Goal: Communication & Community: Answer question/provide support

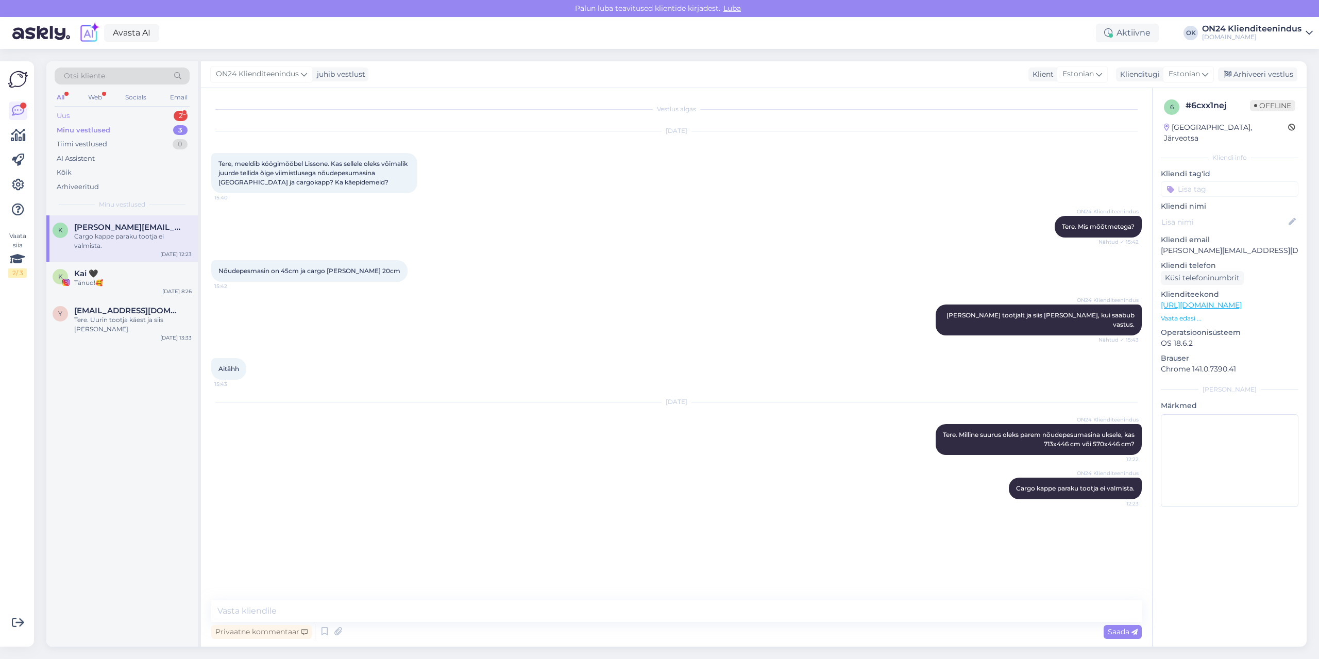
click at [106, 111] on div "Uus 2" at bounding box center [122, 116] width 135 height 14
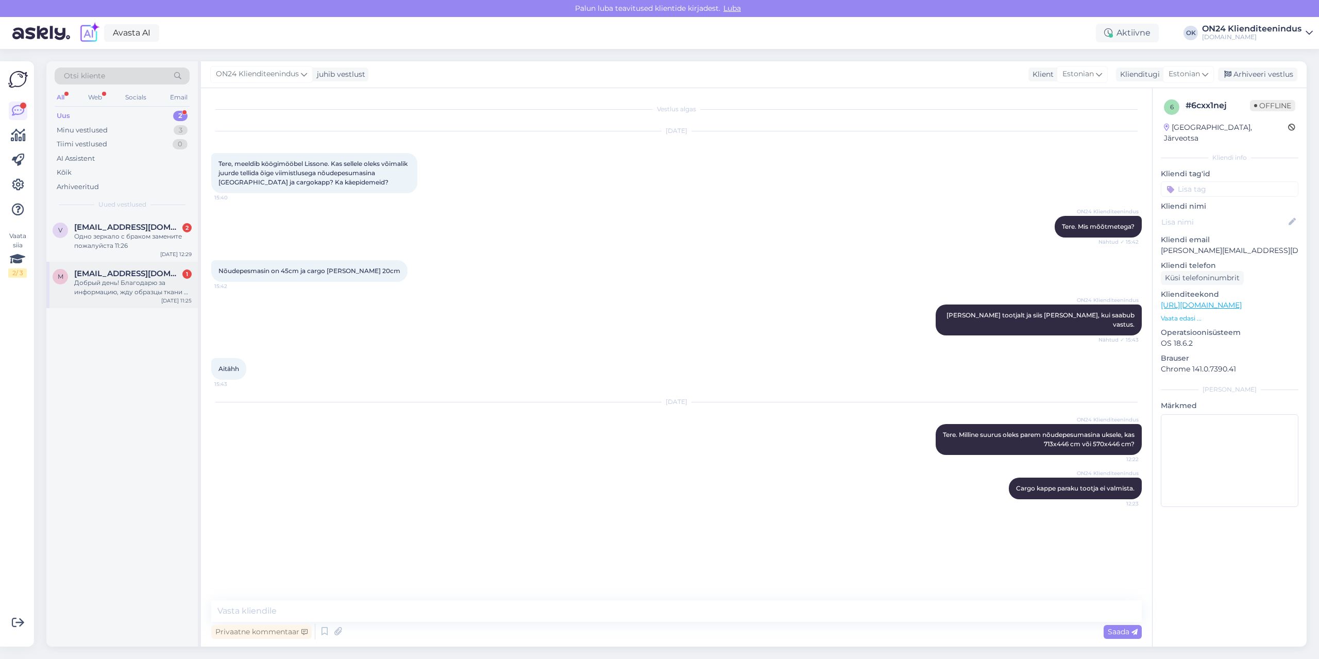
click at [126, 270] on span "[EMAIL_ADDRESS][DOMAIN_NAME]" at bounding box center [127, 273] width 107 height 9
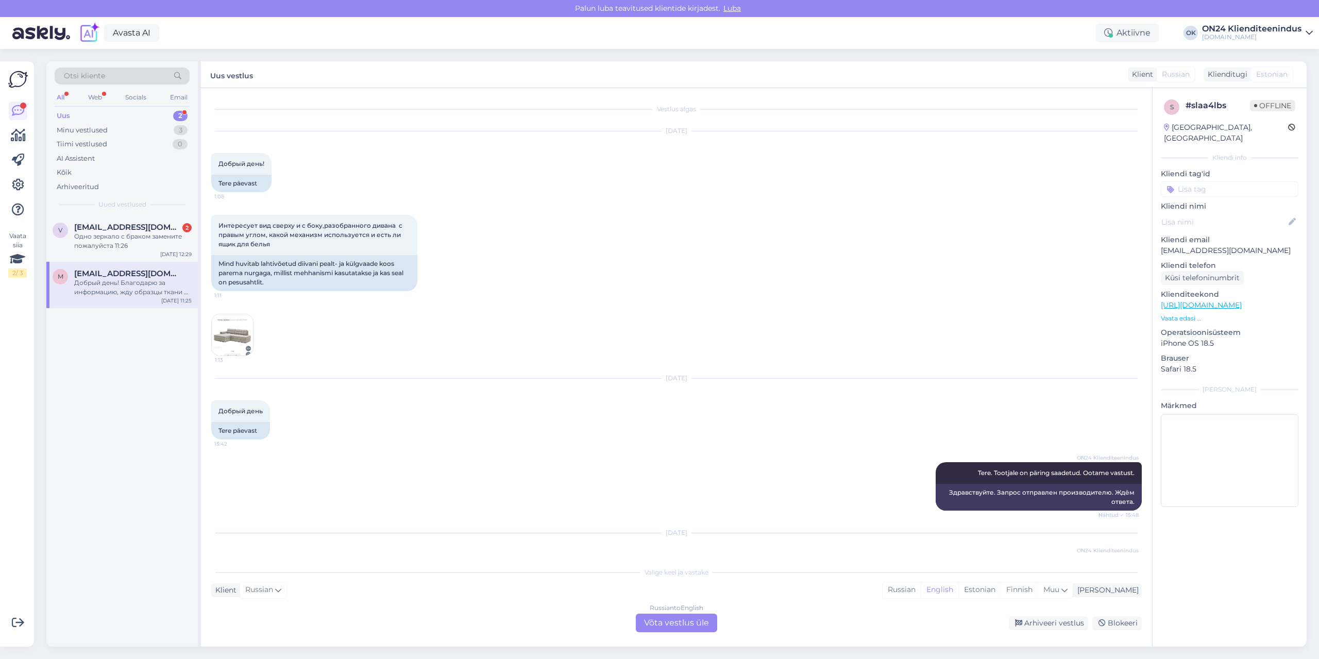
scroll to position [103, 0]
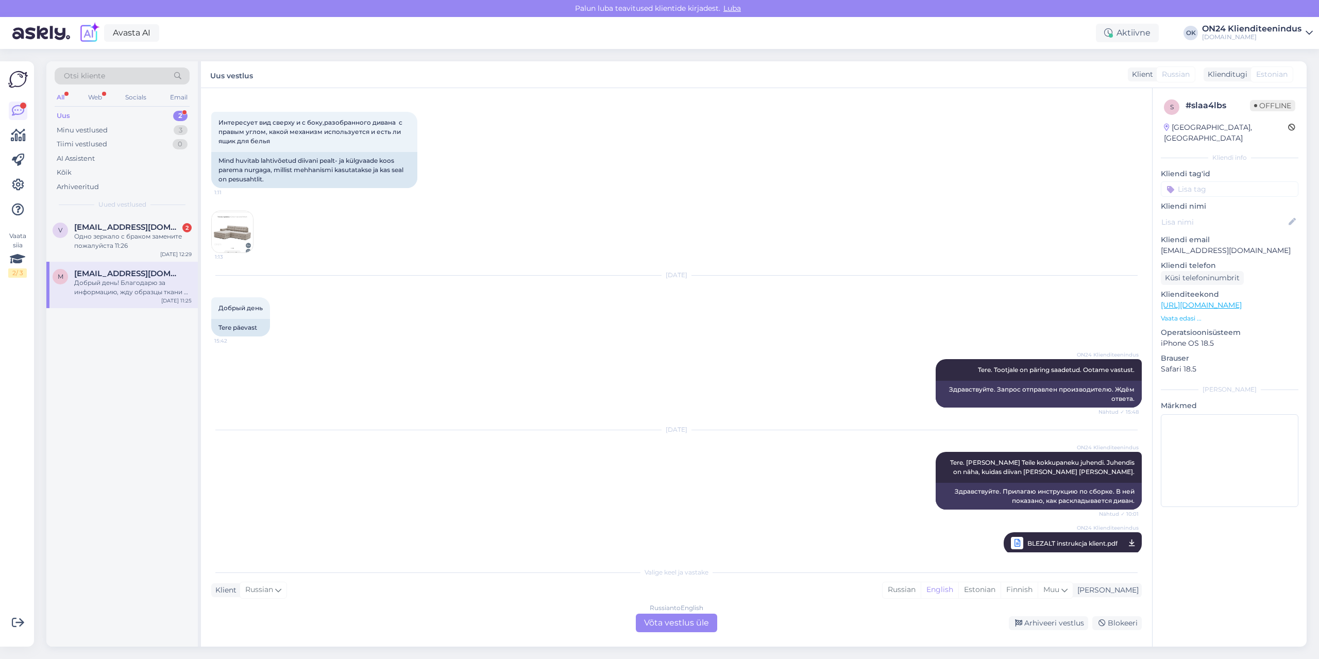
click at [1196, 245] on p "[EMAIL_ADDRESS][DOMAIN_NAME]" at bounding box center [1230, 250] width 138 height 11
copy p "[EMAIL_ADDRESS][DOMAIN_NAME]"
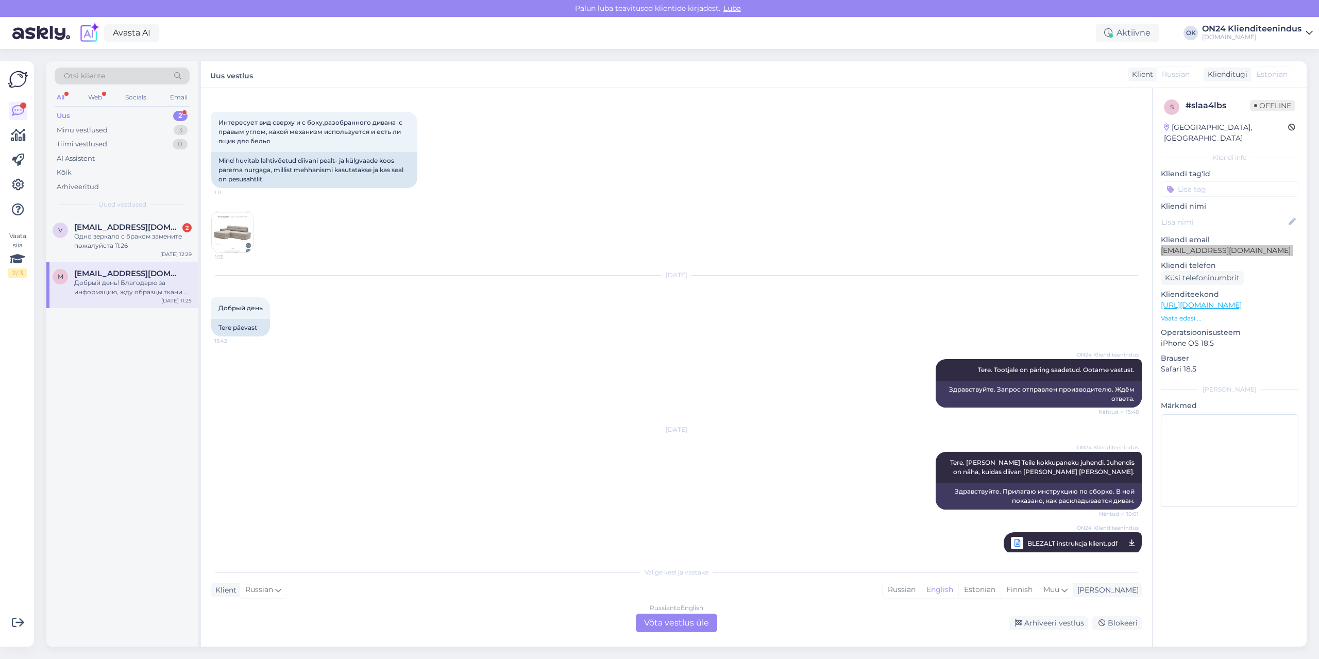
scroll to position [197, 0]
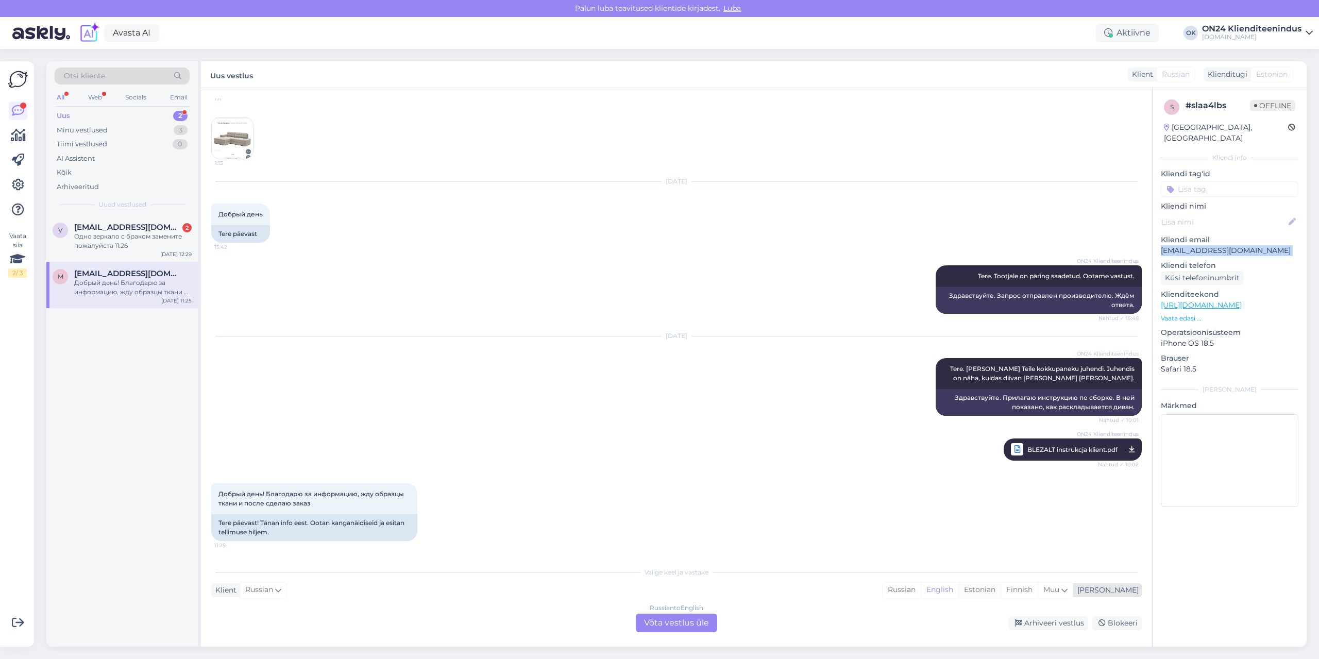
click at [1000, 594] on div "Estonian" at bounding box center [979, 589] width 42 height 15
click at [704, 625] on div "Russian to Estonian Võta vestlus üle" at bounding box center [676, 623] width 81 height 19
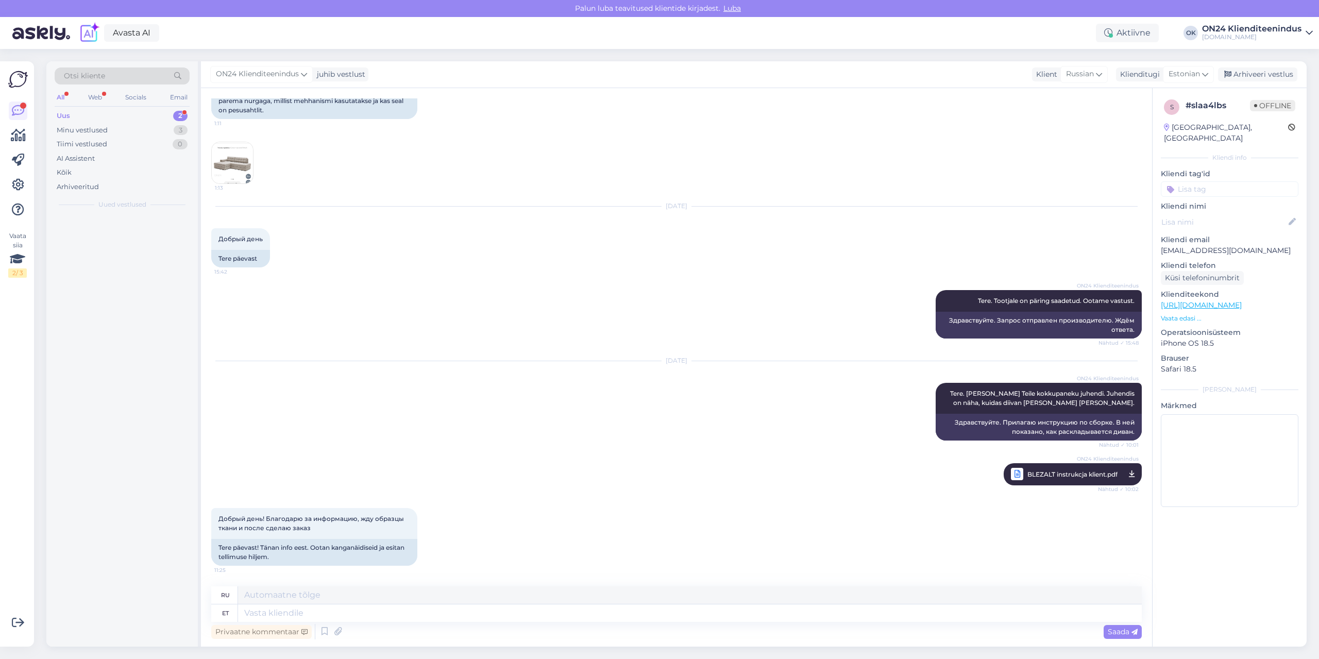
scroll to position [172, 0]
click at [614, 621] on textarea at bounding box center [690, 613] width 904 height 18
type textarea "Tänud."
type textarea "Спасибо."
type textarea "Tänud. [GEOGRAPHIC_DATA], et"
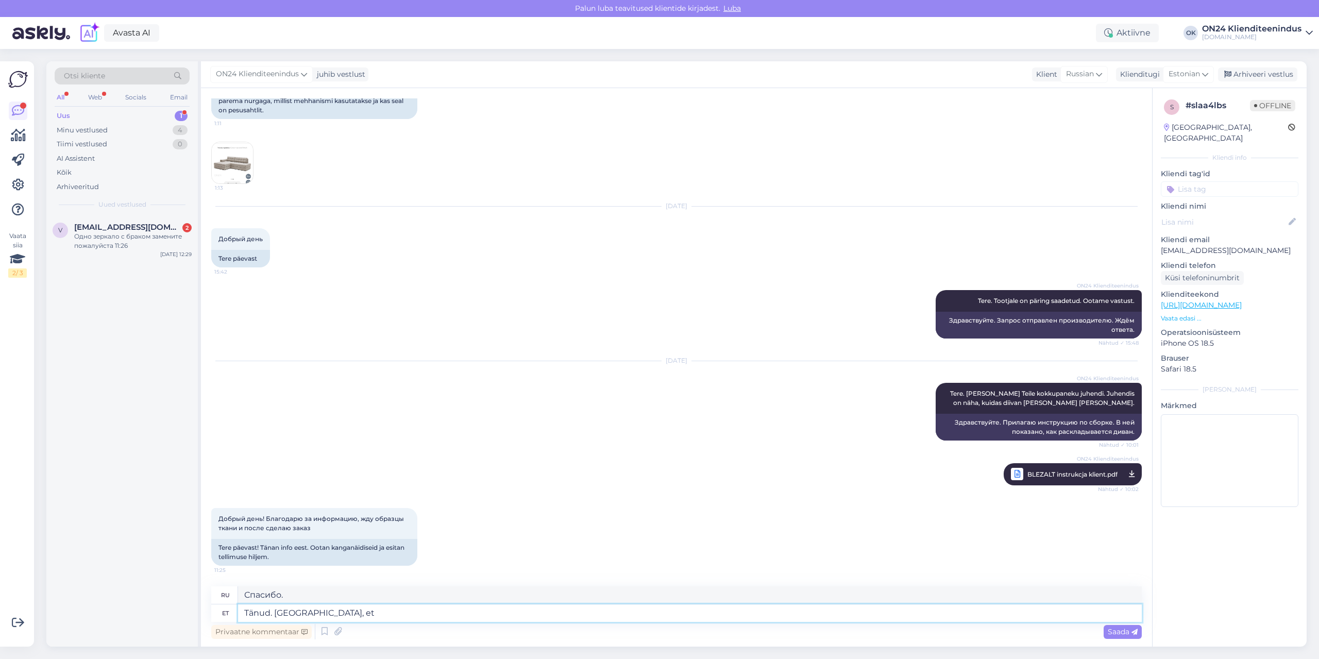
type textarea "Спасибо. Подтверждаю."
type textarea "Tänud. Kinnitan, et näidised on"
type textarea "Спасибо. Подтверждаю, что образцы"
type textarea "Tänud. Kinnitan, et näidised on [PERSON_NAME] pan"
type textarea "Спасибо. Подтверждаю, что образцы уже в пути."
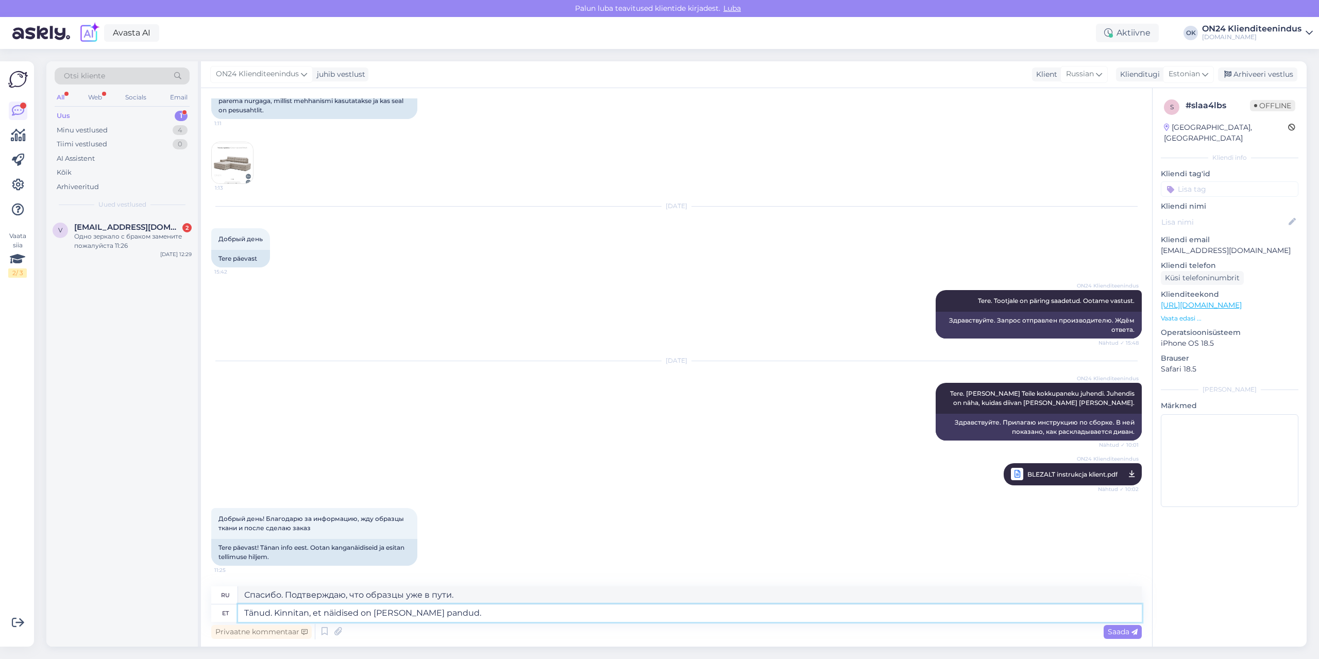
type textarea "Tänud. Kinnitan, et näidised on [PERSON_NAME] pandud. L"
type textarea "Спасибо. Подтверждаю отправку образцов."
type textarea "Tänud. Kinnitan, et näidised on [PERSON_NAME] pandud. Lähipäevil peak"
type textarea "Спасибо. Подтверждаю отправку образцов. В ближайшие дни."
type textarea "Tänud. Kinnitan, et näidised on [PERSON_NAME] pandud. Lähipäevil peaksite kät"
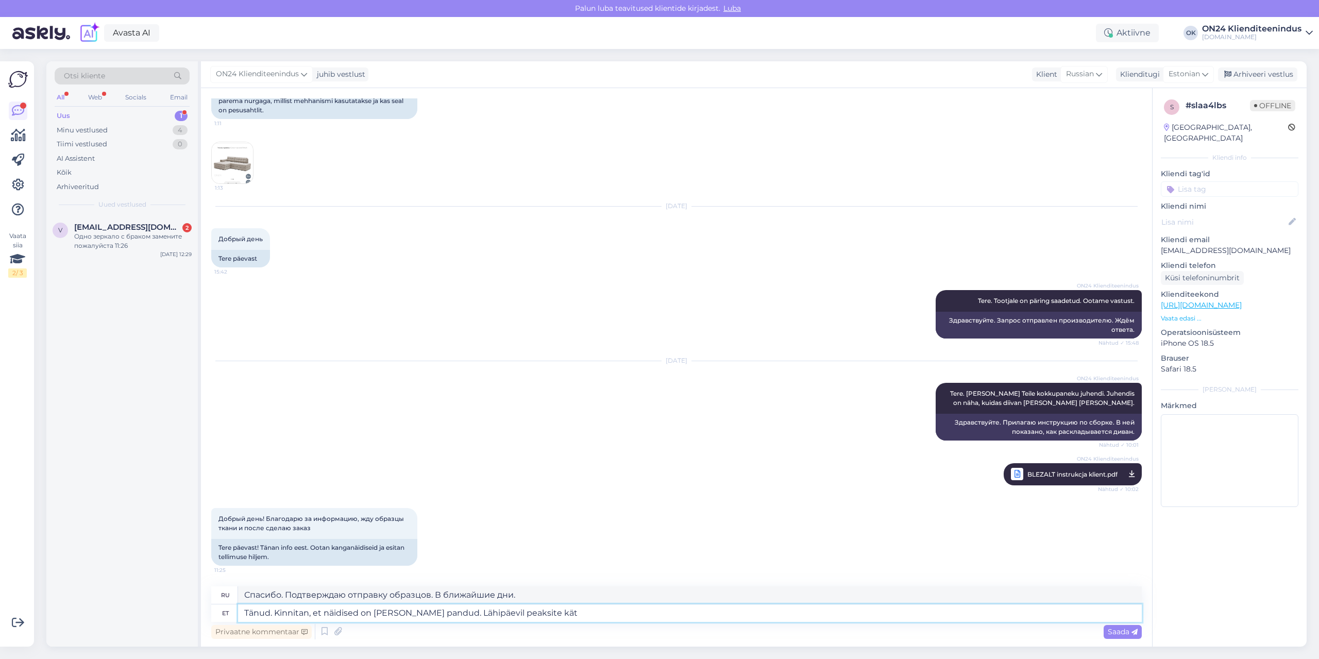
type textarea "Спасибо. Подтверждаю, что образцы отправлены. Вы получите их в ближайшие дни."
type textarea "Tänud. Kinnitan, et näidised on [PERSON_NAME] pandud. Lähipäevil peaksite [PERS…"
type textarea "Спасибо. Подтверждаю, что образцы отправлены. Вы получите их в ближайшие нескол…"
type textarea "Tänud. Kinnitan, et näidised on [PERSON_NAME] pandud. Lähipäevil peaksite kätte…"
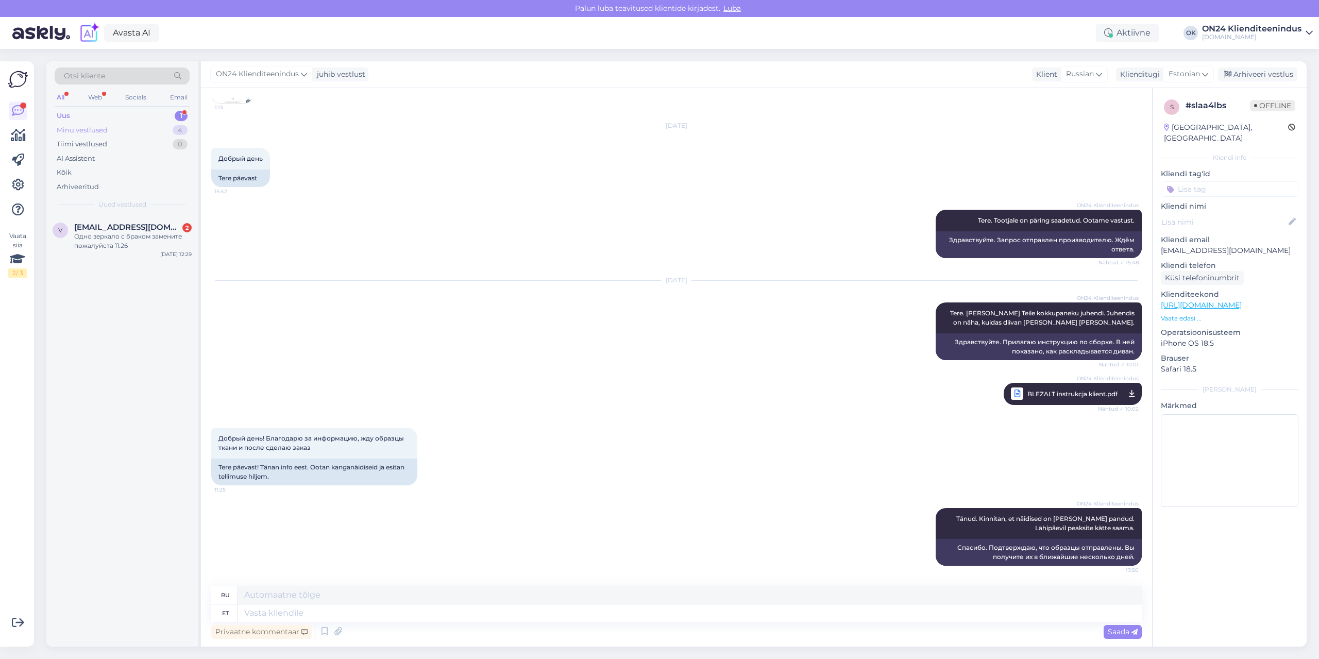
click at [81, 123] on div "Minu vestlused 4" at bounding box center [122, 130] width 135 height 14
click at [111, 254] on div "m [EMAIL_ADDRESS][DOMAIN_NAME] Tänud. Kinnitan, et näidised on [PERSON_NAME] pa…" at bounding box center [121, 238] width 151 height 46
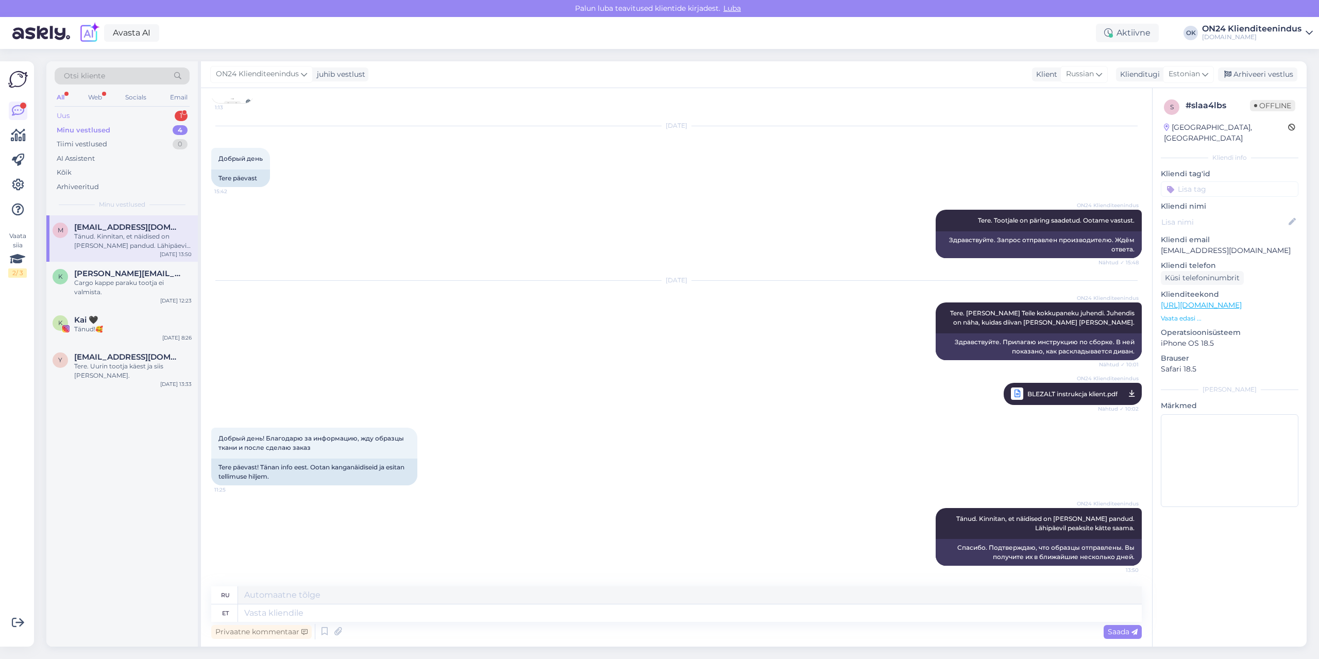
click at [108, 118] on div "Uus 1" at bounding box center [122, 116] width 135 height 14
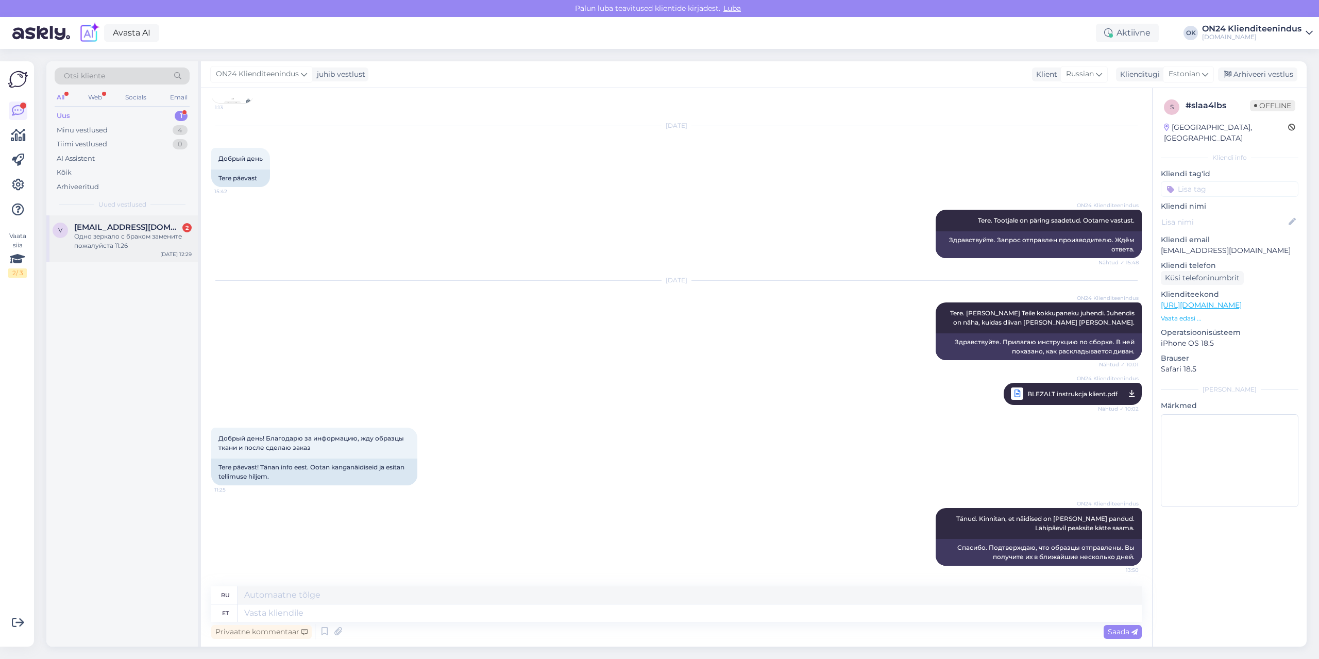
click at [133, 227] on span "[EMAIL_ADDRESS][DOMAIN_NAME]" at bounding box center [127, 227] width 107 height 9
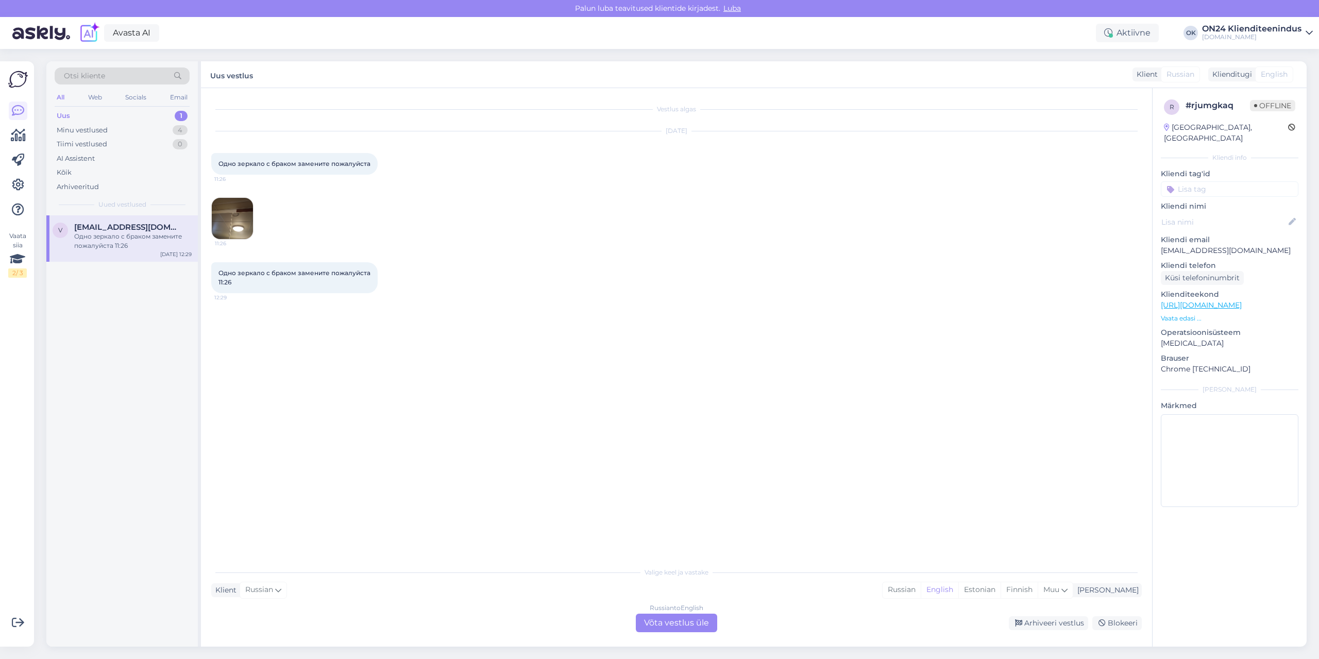
click at [241, 203] on img at bounding box center [232, 218] width 41 height 41
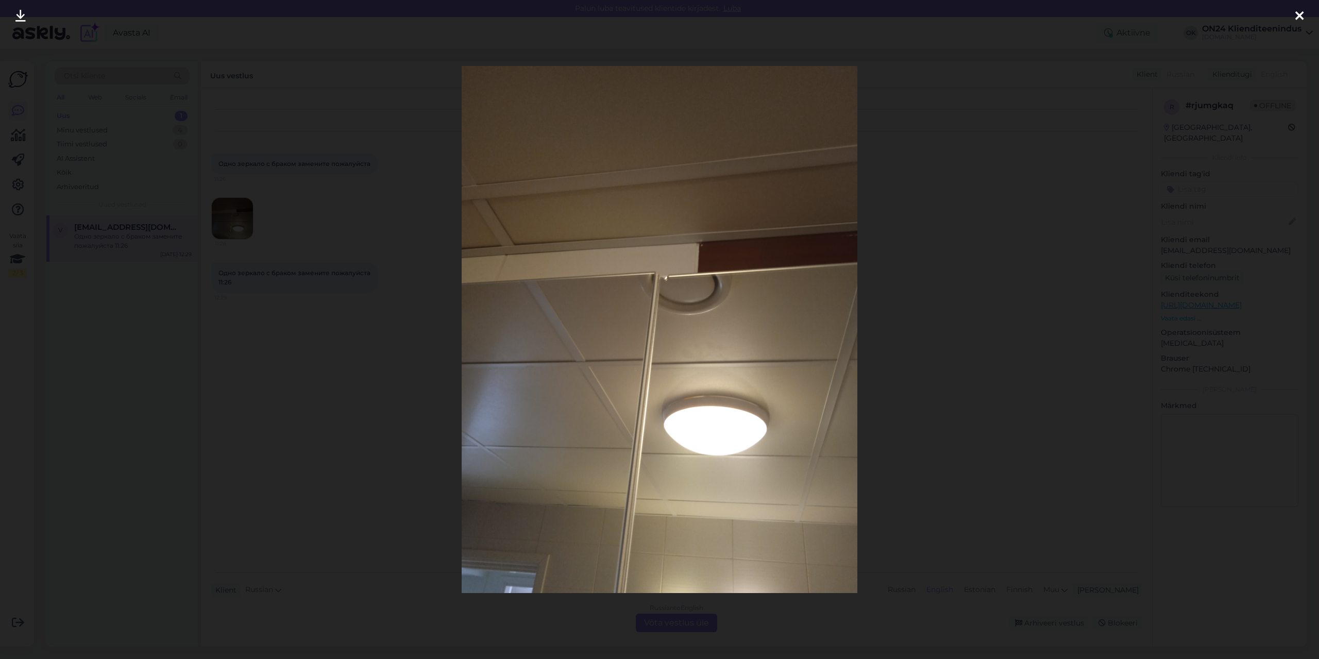
click at [418, 299] on div at bounding box center [659, 329] width 1319 height 659
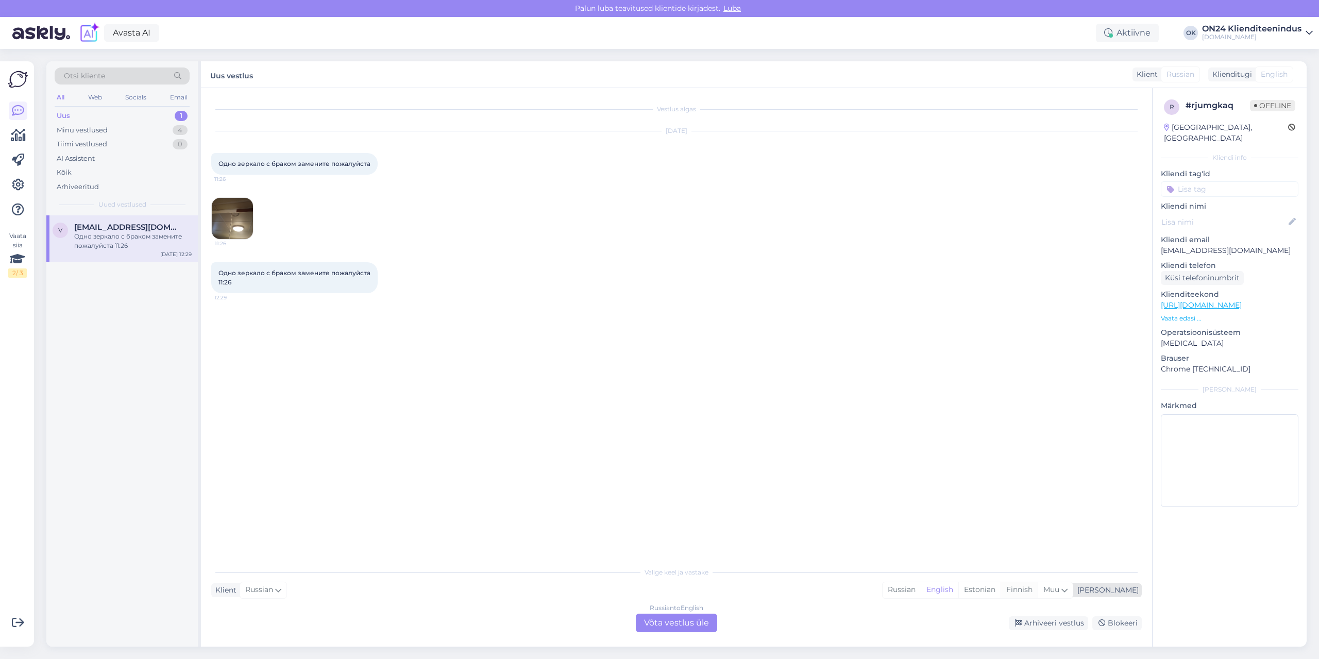
click at [1038, 589] on div "Finnish" at bounding box center [1018, 589] width 37 height 15
click at [1000, 589] on div "Estonian" at bounding box center [979, 589] width 42 height 15
click at [676, 621] on div "Russian to Estonian Võta vestlus üle" at bounding box center [676, 623] width 81 height 19
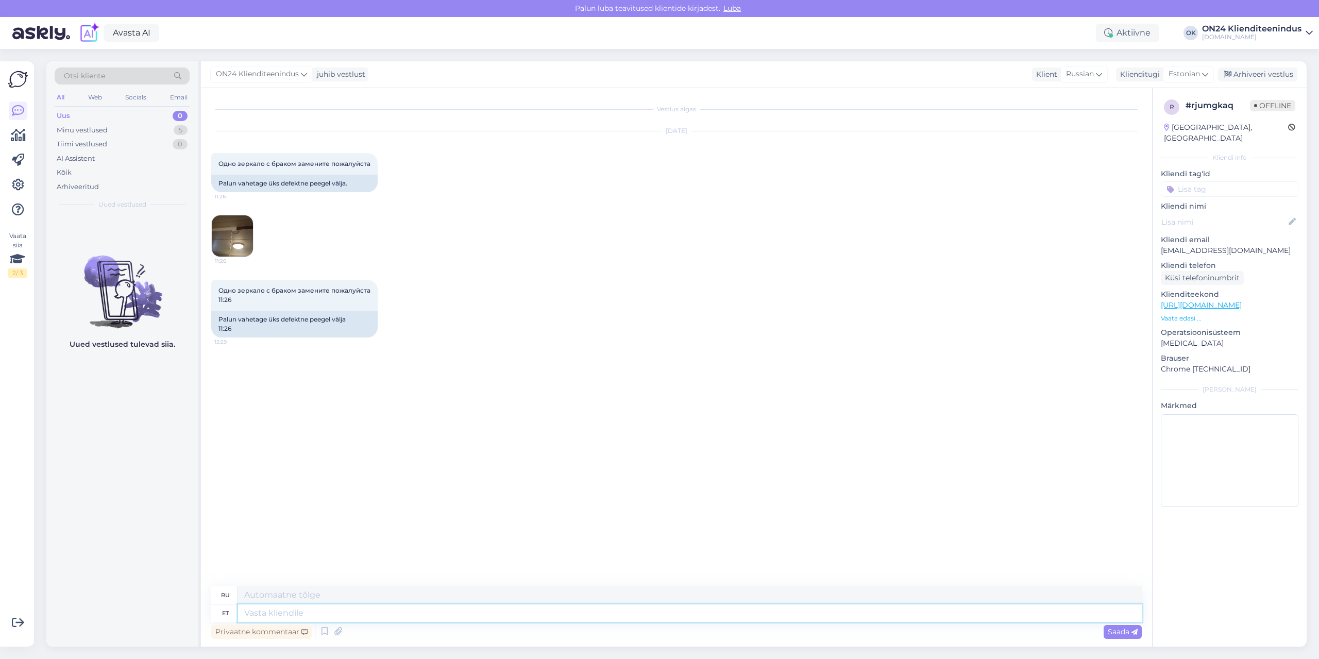
click at [676, 621] on textarea at bounding box center [690, 613] width 904 height 18
type textarea "Tere. P"
type textarea "Привет."
type textarea "Tere. Palun k"
type textarea "Здравствуйте. Пожалуйста."
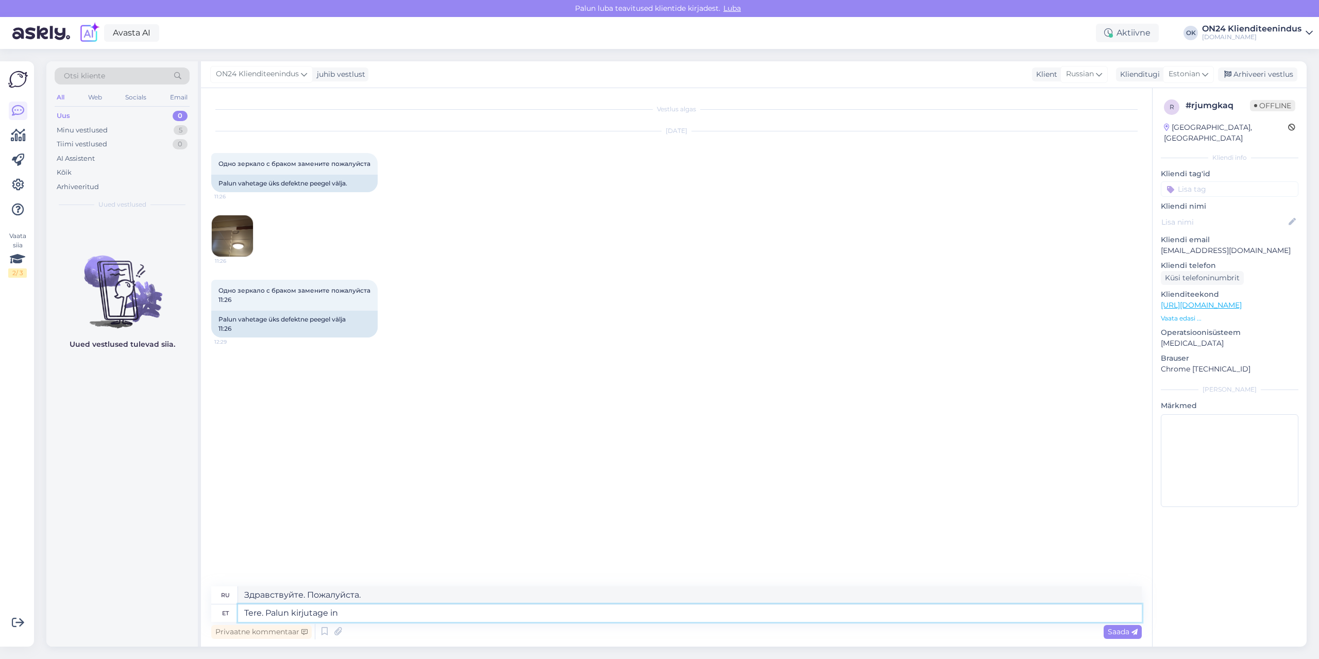
type textarea "Tere. Palun kirjutage inf"
type textarea "Здравствуйте. Напишите пожалуйста."
type textarea "Tere. Palun kirjutage info@"
type textarea "Здравствуйте. Напишите пожалуйста информацию."
type textarea "Tere. Palun kirjutage [EMAIL_ADDRESS][DOMAIN_NAME] j"
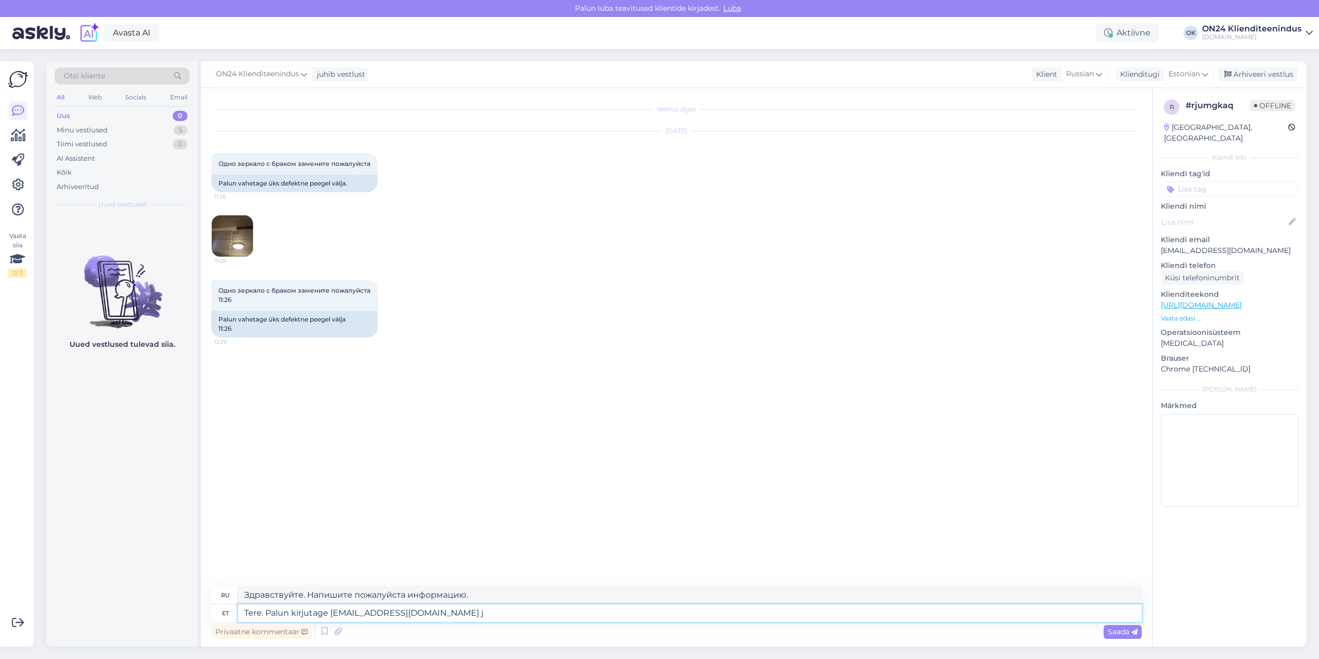
type textarea "Здравствуйте. Напишите, пожалуйста, на [EMAIL_ADDRESS][DOMAIN_NAME]"
type textarea "Tere. Palun kirjutage [EMAIL_ADDRESS][DOMAIN_NAME] [PERSON_NAME]"
type textarea "Здравствуйте. Напишите, пожалуйста, на [EMAIL_ADDRESS][DOMAIN_NAME] и"
type textarea "Tere. Palun kirjutage [EMAIL_ADDRESS][DOMAIN_NAME] ja lisafe k"
type textarea "Здравствуйте. Напишите, пожалуйста, на [EMAIL_ADDRESS][DOMAIN_NAME] и добавьте."
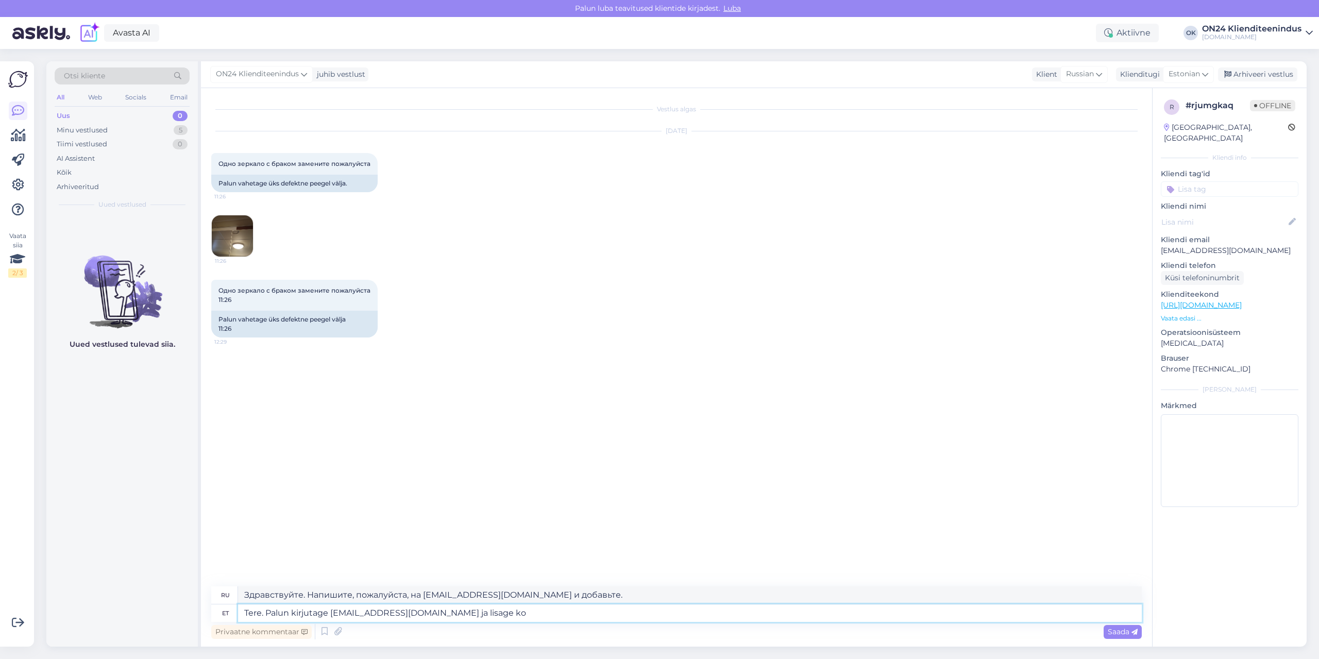
type textarea "Tere. Palun kirjutage [EMAIL_ADDRESS][DOMAIN_NAME] ja lisage kok"
type textarea "Здравствуйте. Напишите, пожалуйста, на [EMAIL_ADDRESS][DOMAIN_NAME] и укажите"
type textarea "Tere. Palun kirjutage [EMAIL_ADDRESS][DOMAIN_NAME] ja lisage kokkupaneku ju"
type textarea "Здравствуйте. Напишите, пожалуйста, на [EMAIL_ADDRESS][DOMAIN_NAME] и приложите…"
type textarea "Tere. Palun kirjutage [EMAIL_ADDRESS][DOMAIN_NAME] ja lisage kokkupaneku juhend…"
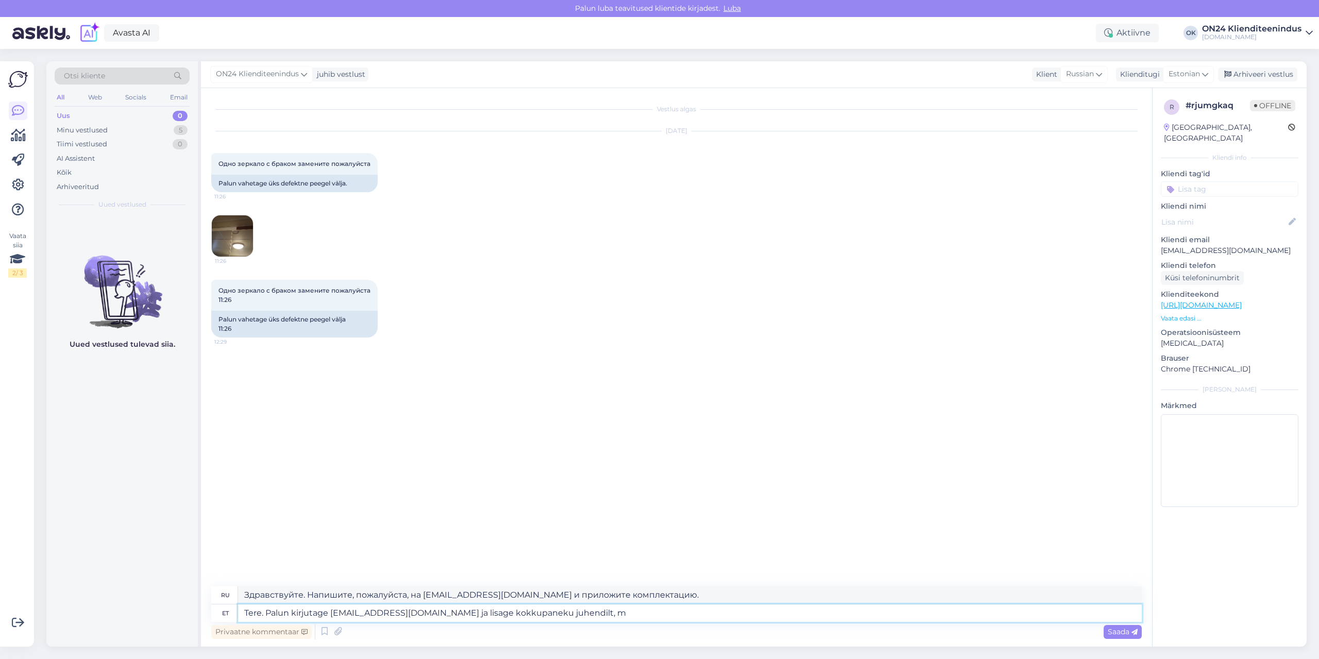
type textarea "Здравствуйте. Напишите, пожалуйста, на [EMAIL_ADDRESS][DOMAIN_NAME] и приложите…"
type textarea "Tere. Palun kirjutage [EMAIL_ADDRESS][DOMAIN_NAME] ja lisage kokkupaneku juhend…"
type textarea "Здравствуйте. Напишите, пожалуйста, на [EMAIL_ADDRESS][DOMAIN_NAME] и укажите, …"
type textarea "Tere. Palun kirjutage [EMAIL_ADDRESS][DOMAIN_NAME] ja lisage kokkupaneku juhend…"
type textarea "Здравствуйте. Напишите, пожалуйста, на [EMAIL_ADDRESS][DOMAIN_NAME] и укажите, …"
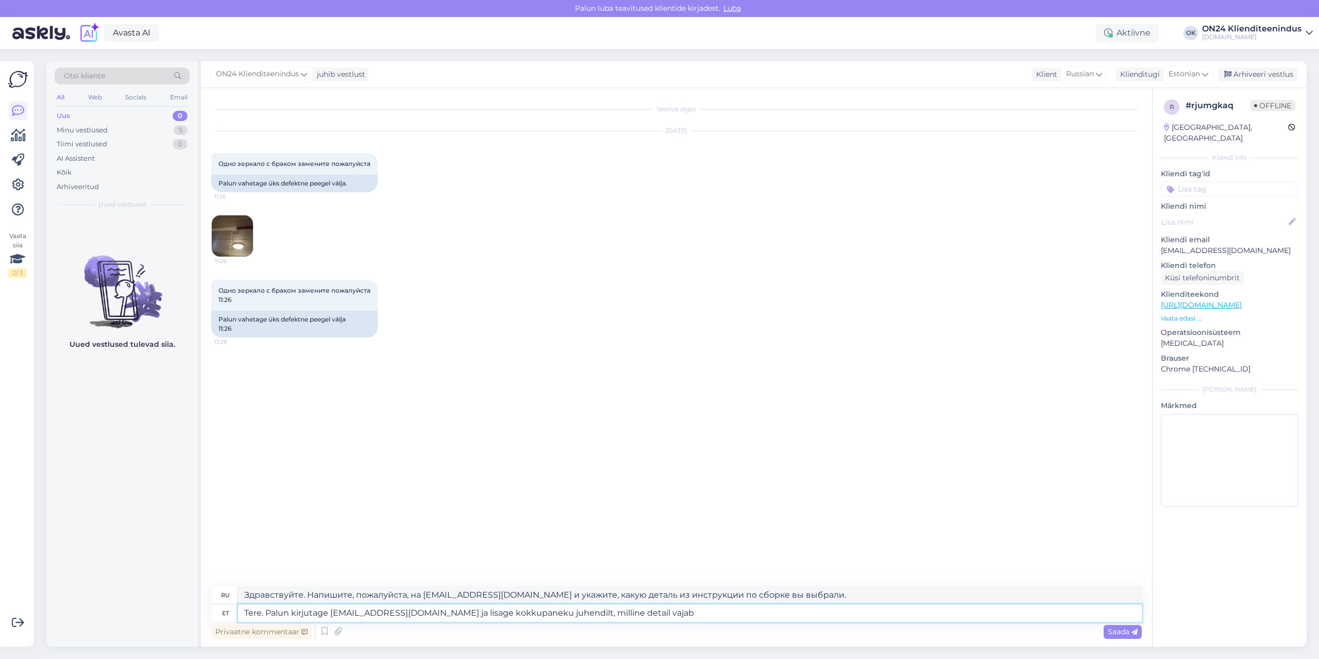
type textarea "Tere. Palun kirjutage [EMAIL_ADDRESS][DOMAIN_NAME] ja lisage kokkupaneku juhend…"
type textarea "Здравствуйте. Напишите, пожалуйста, на [EMAIL_ADDRESS][DOMAIN_NAME] и укажите, …"
type textarea "Tere. Palun kirjutage [EMAIL_ADDRESS][DOMAIN_NAME] ja lisage kokkupaneku juhend…"
type textarea "Здравствуйте. Напишите, пожалуйста, на [EMAIL_ADDRESS][DOMAIN_NAME] и укажите, …"
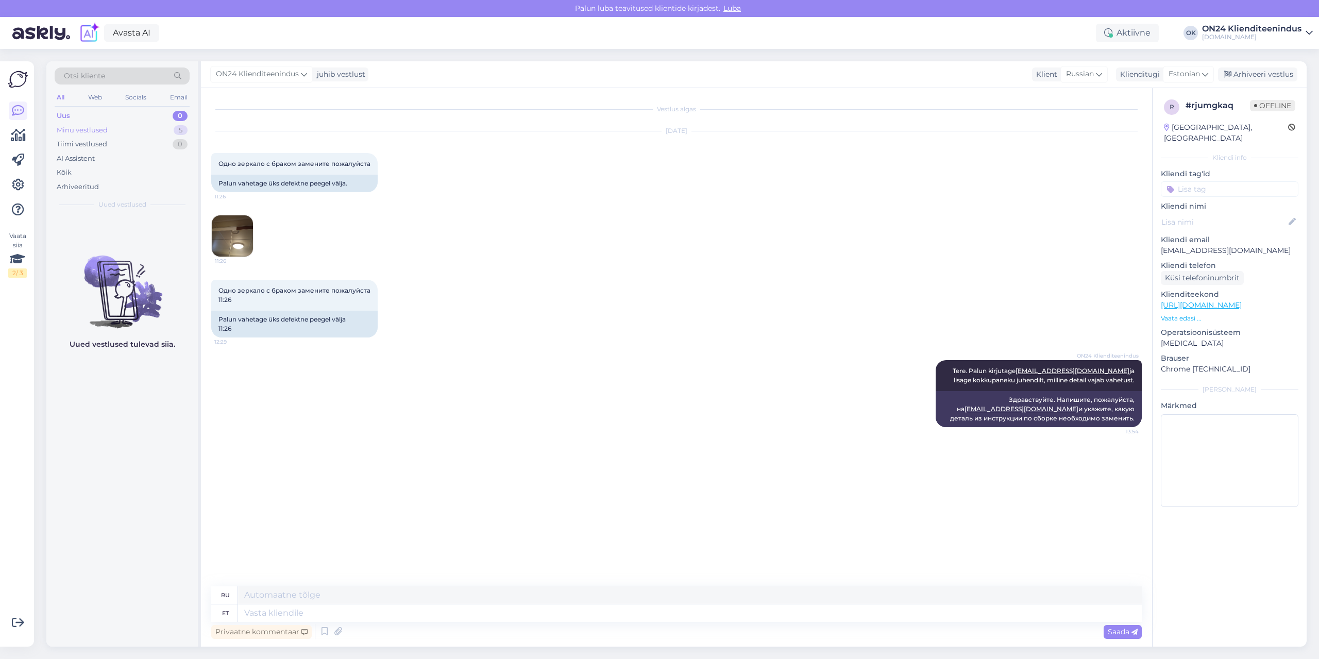
click at [137, 128] on div "Minu vestlused 5" at bounding box center [122, 130] width 135 height 14
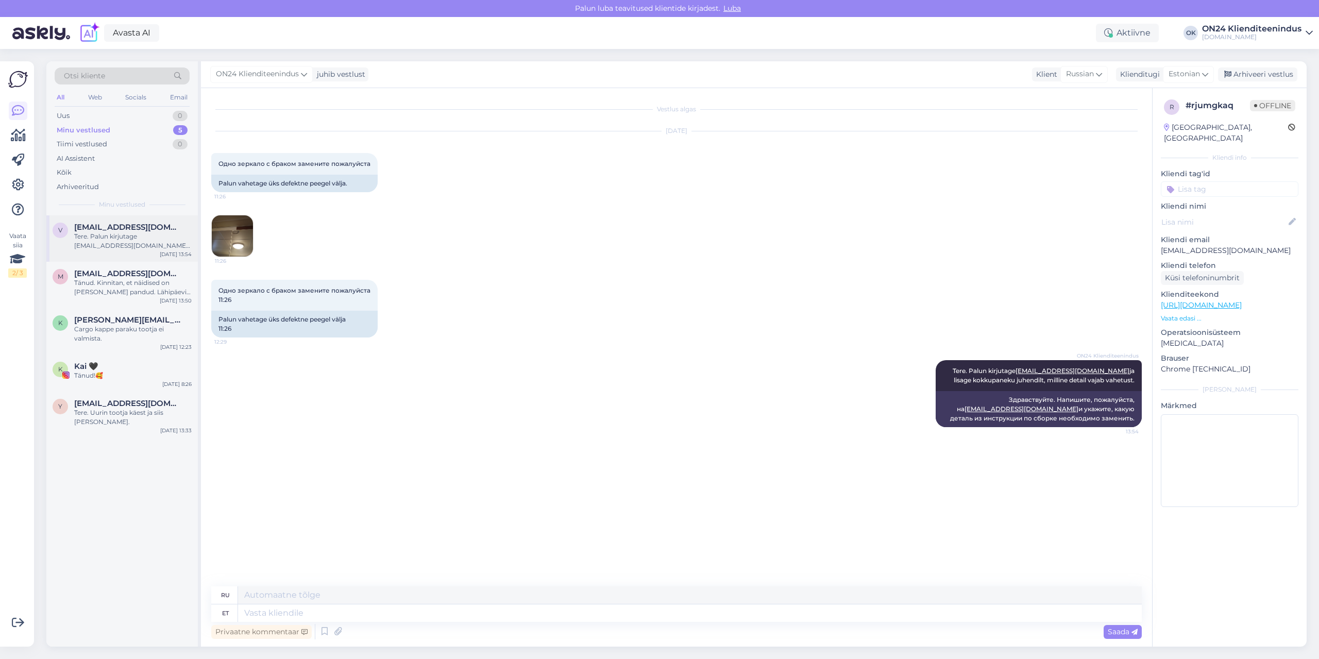
click at [140, 233] on div "Tere. Palun kirjutage [EMAIL_ADDRESS][DOMAIN_NAME] ja lisage kokkupaneku juhend…" at bounding box center [132, 241] width 117 height 19
click at [144, 293] on div "Tänud. Kinnitan, et näidised on [PERSON_NAME] pandud. Lähipäevil peaksite kätte…" at bounding box center [132, 287] width 117 height 19
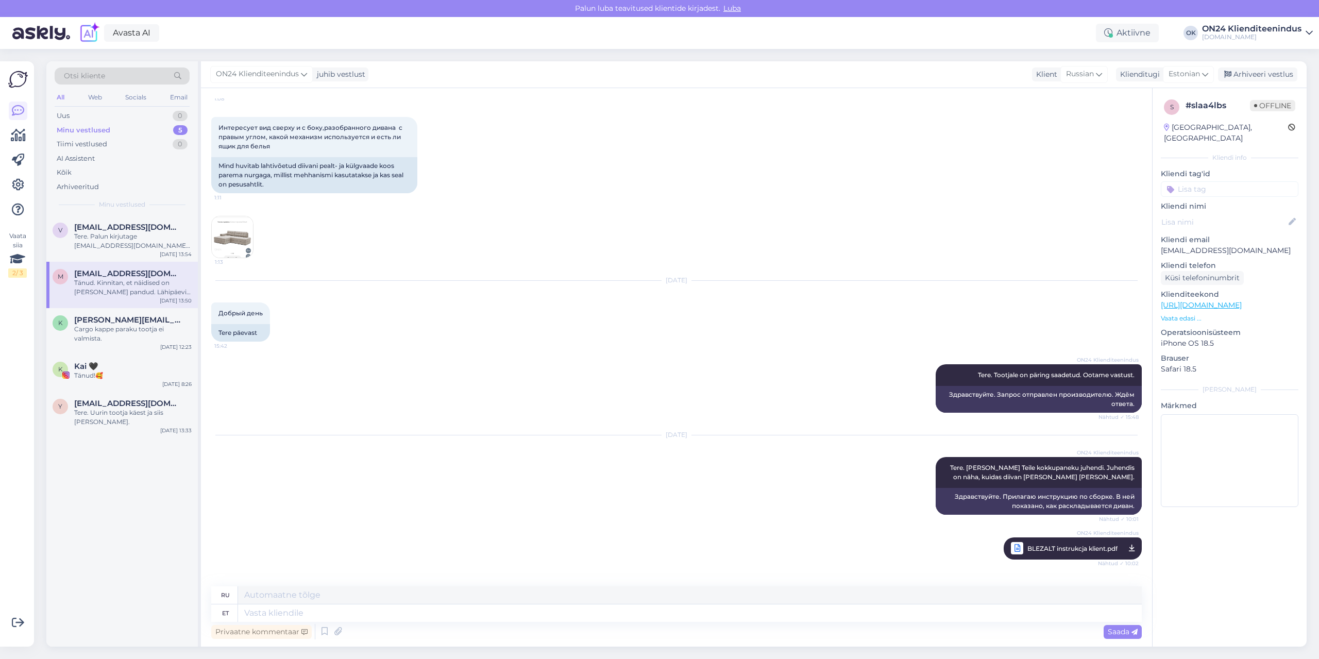
scroll to position [252, 0]
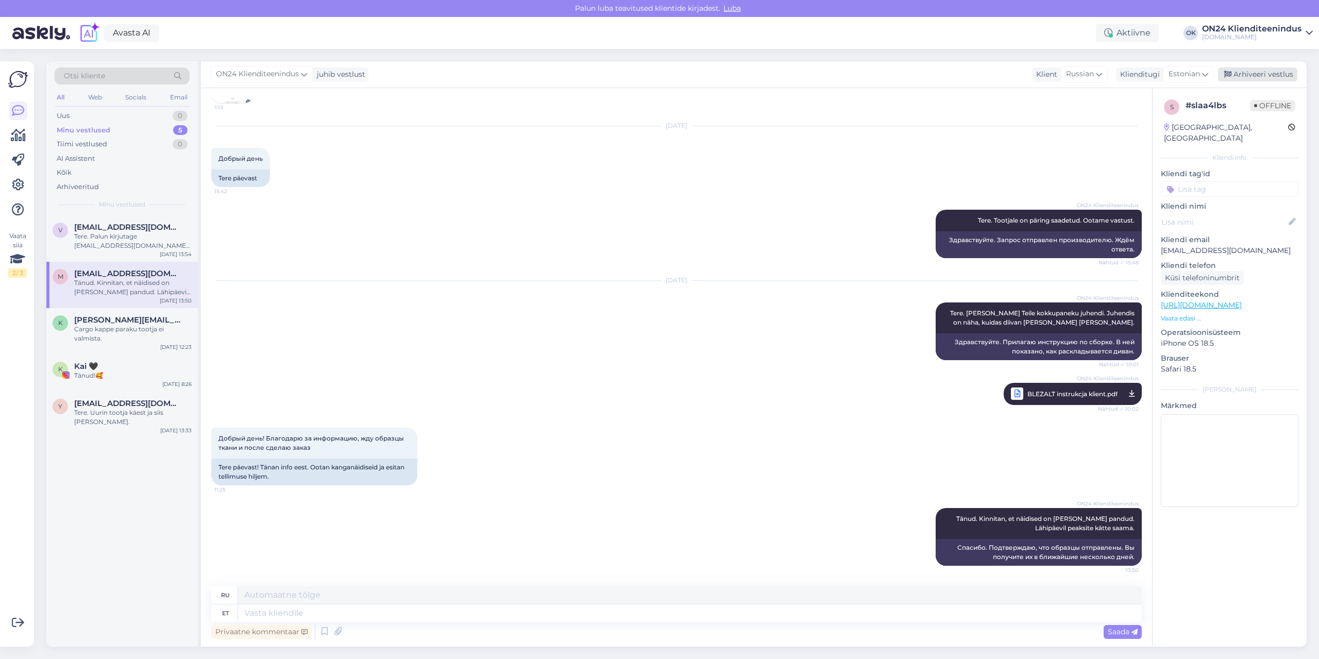
click at [1240, 69] on div "Arhiveeri vestlus" at bounding box center [1257, 74] width 79 height 14
